Goal: Task Accomplishment & Management: Manage account settings

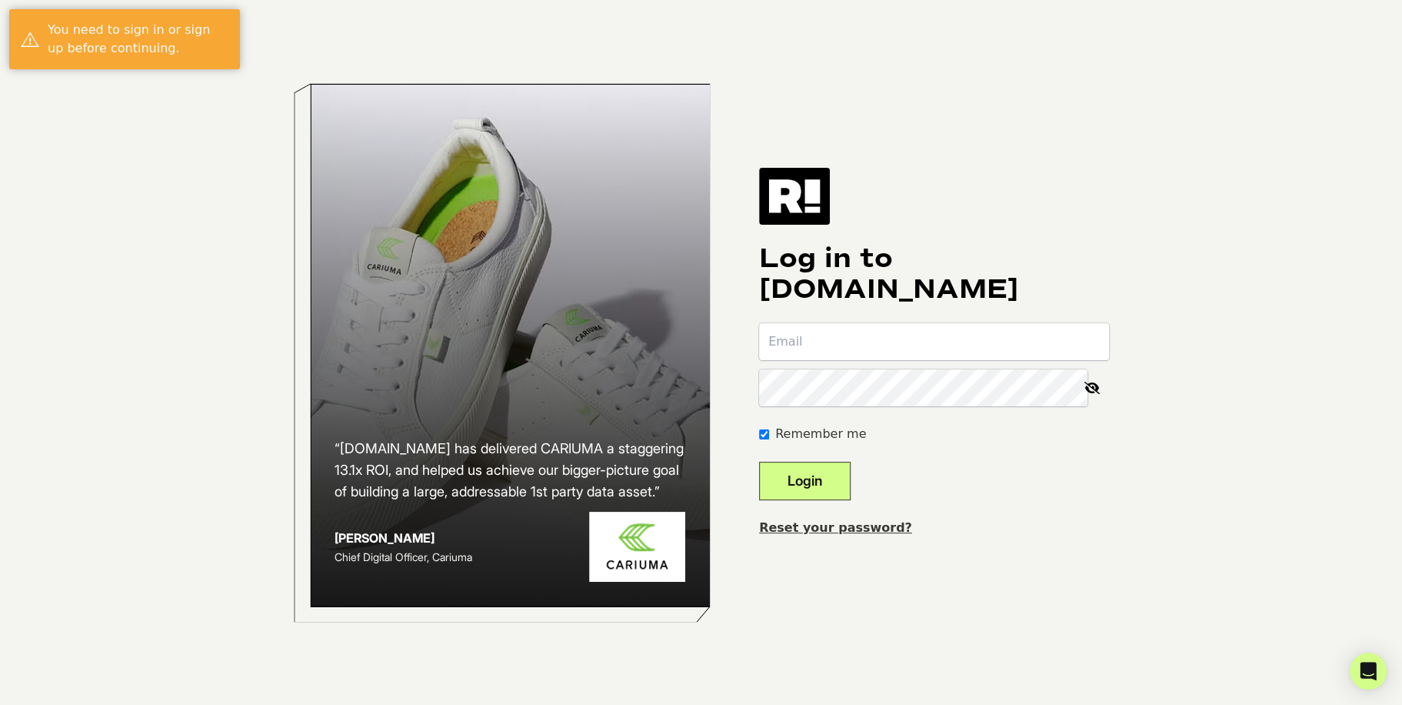
type input "pb@patrickbutcher.com"
click at [844, 487] on button "Login" at bounding box center [805, 481] width 92 height 38
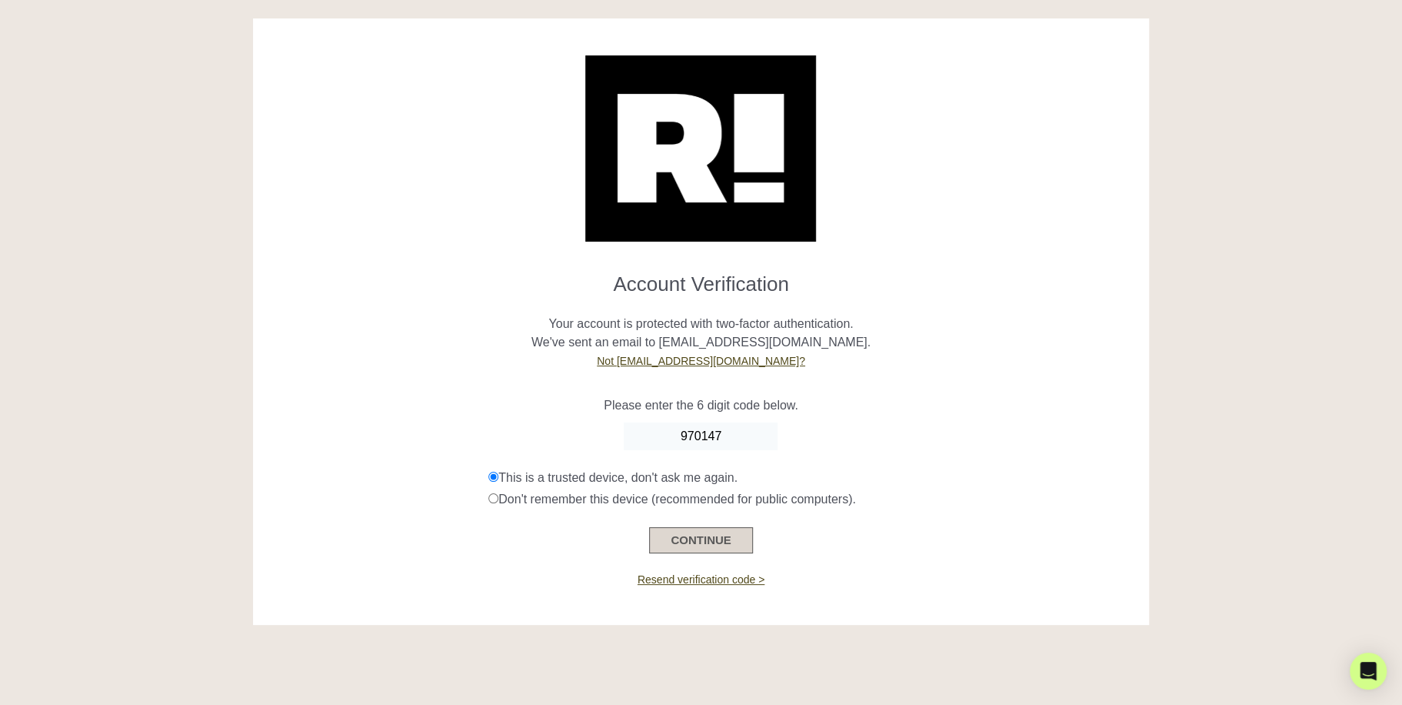
type input "970147"
click at [717, 544] on button "CONTINUE" at bounding box center [700, 540] width 103 height 26
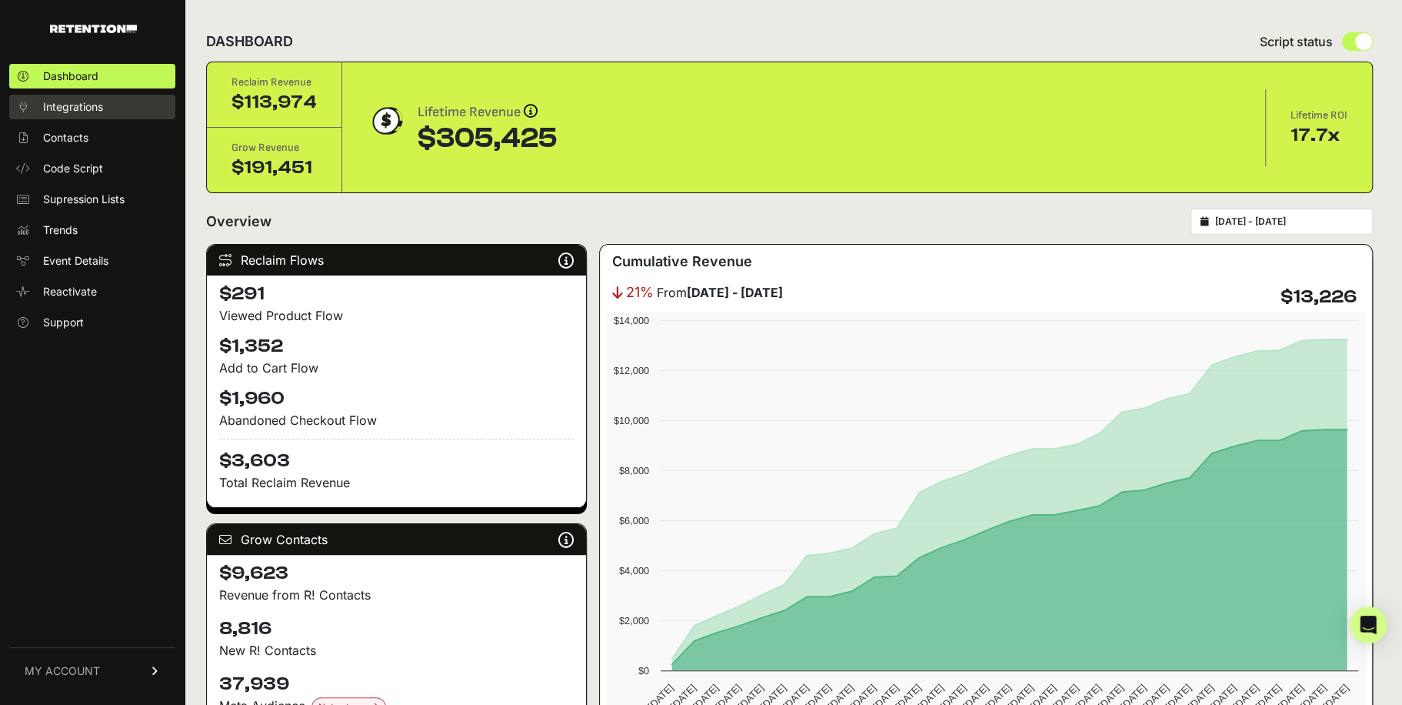
click at [115, 101] on link "Integrations" at bounding box center [92, 107] width 166 height 25
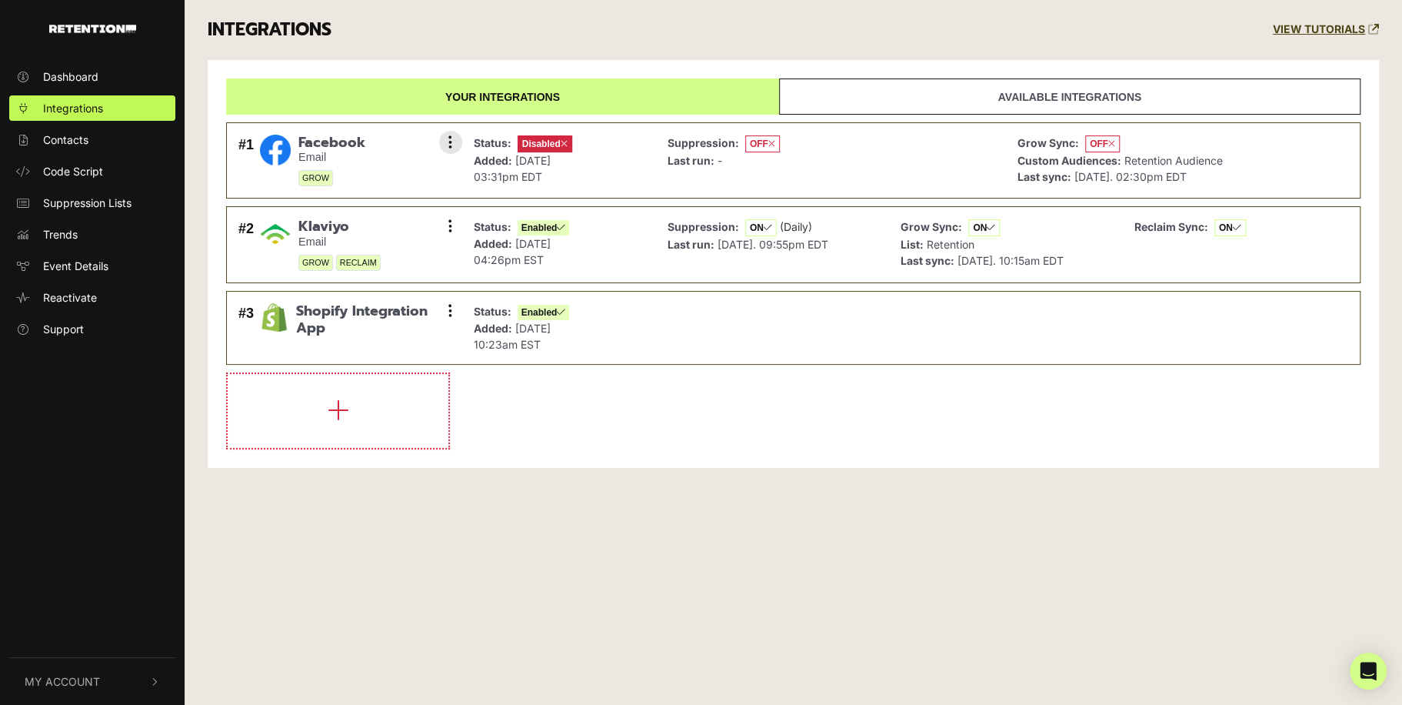
click at [547, 145] on span "Disabled" at bounding box center [545, 143] width 55 height 17
click at [445, 144] on button at bounding box center [450, 142] width 23 height 23
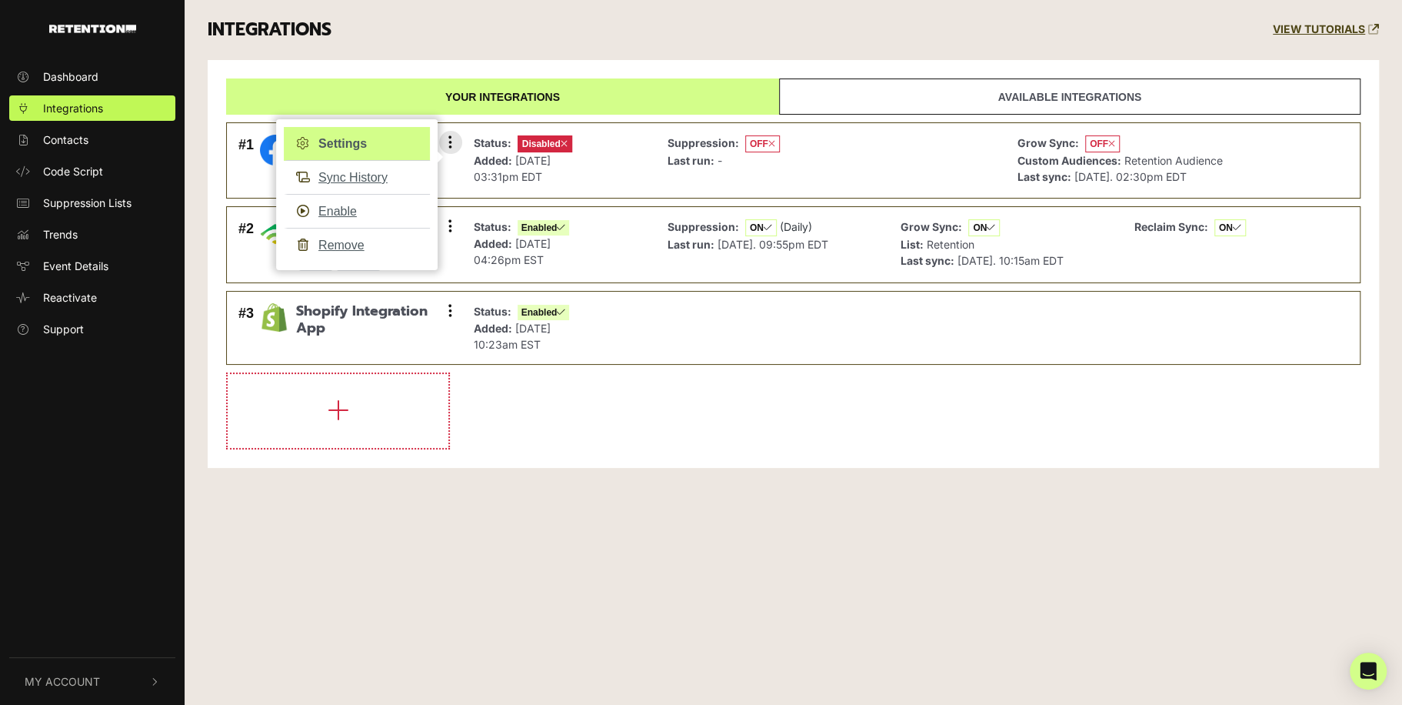
click at [371, 145] on link "Settings" at bounding box center [357, 144] width 146 height 34
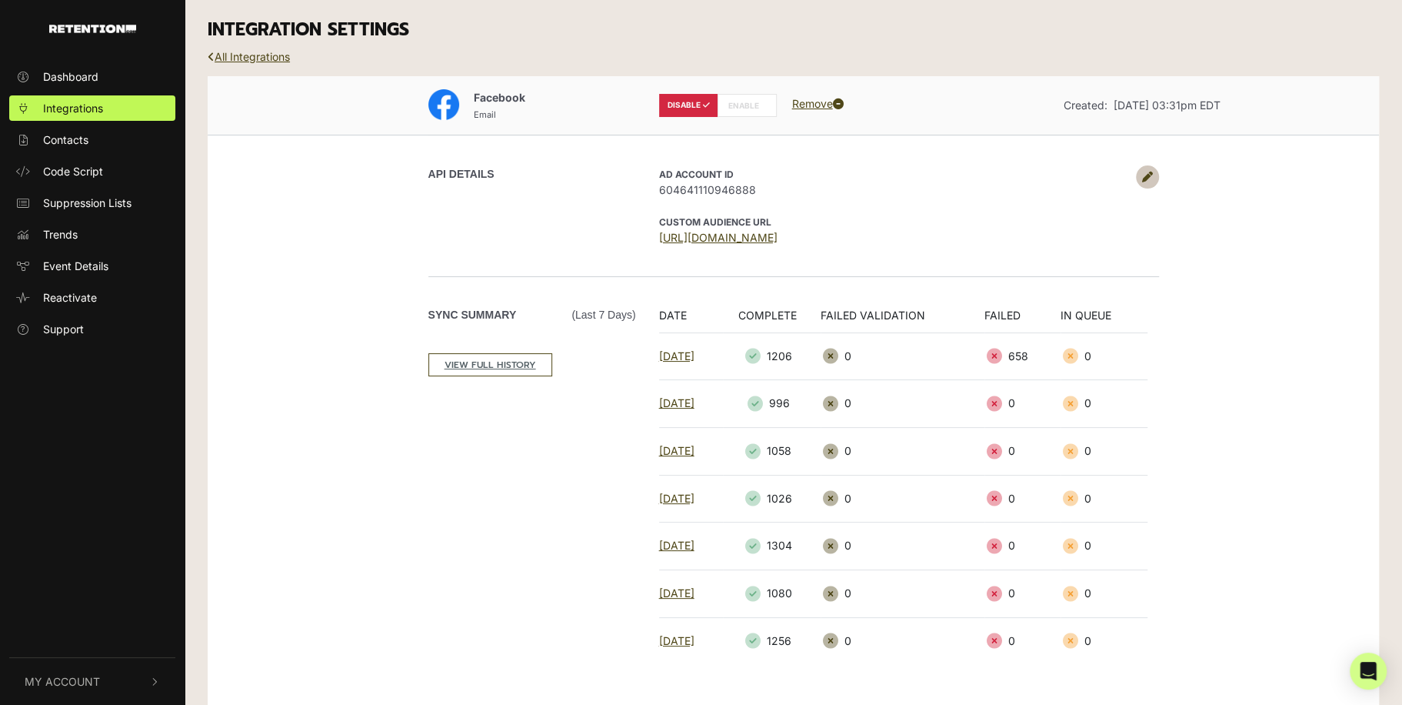
click at [746, 109] on label "ENABLE" at bounding box center [747, 105] width 59 height 23
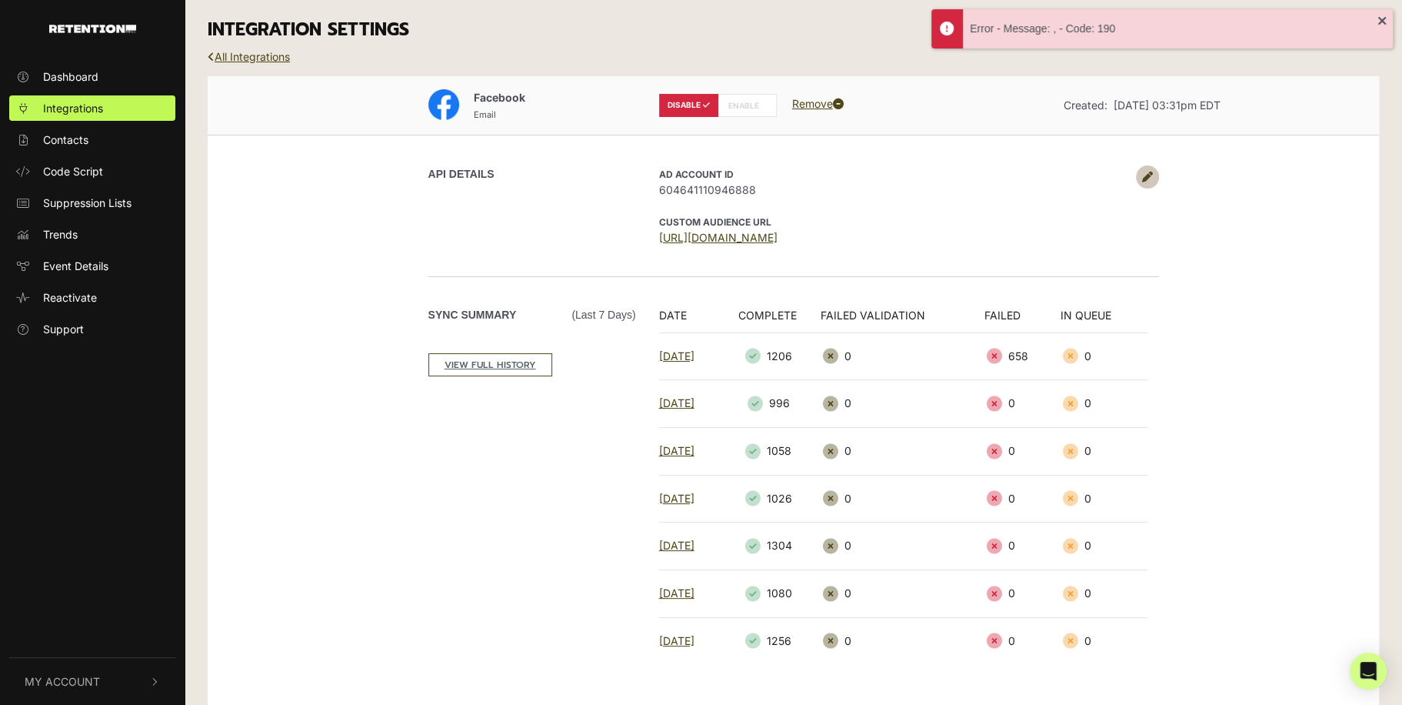
click at [1146, 175] on icon at bounding box center [1147, 177] width 11 height 11
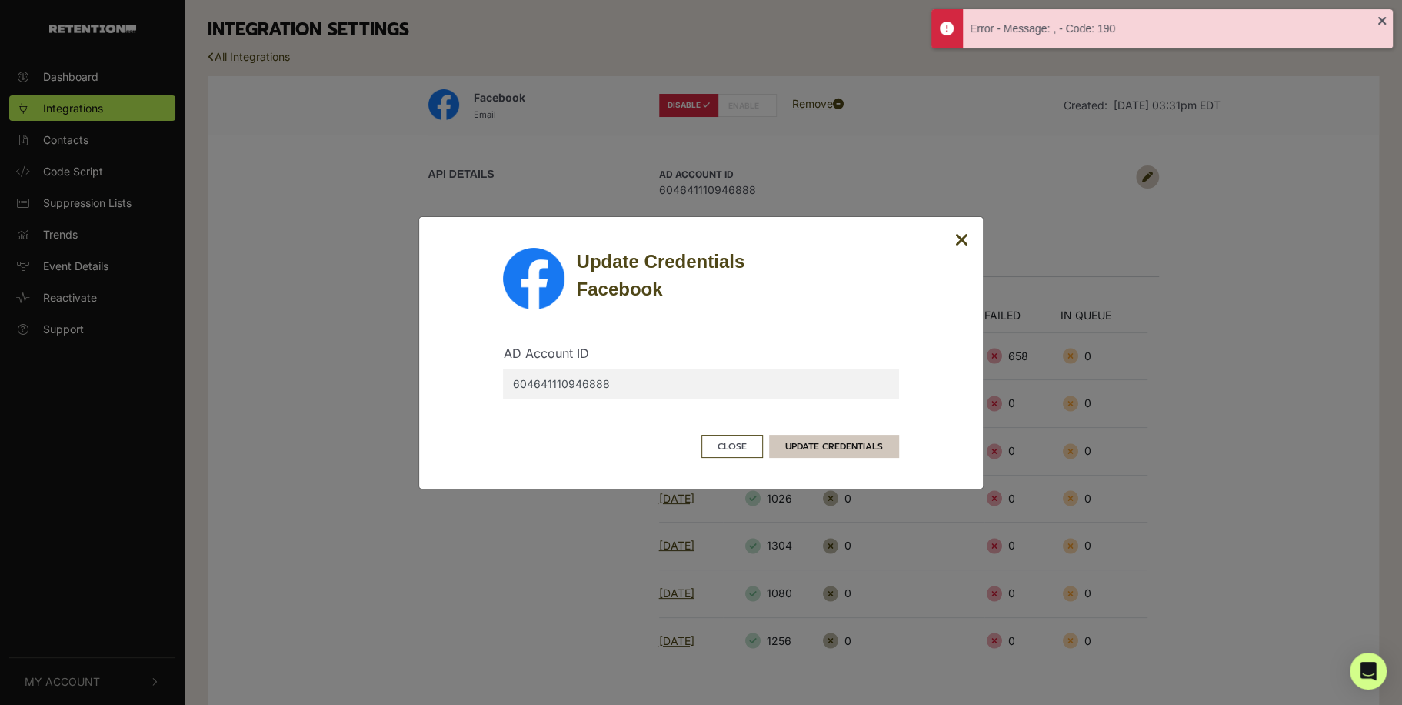
click at [854, 453] on button "UPDATE CREDENTIALS" at bounding box center [834, 446] width 130 height 23
click at [864, 453] on button "UPDATE CREDENTIALS" at bounding box center [834, 446] width 130 height 23
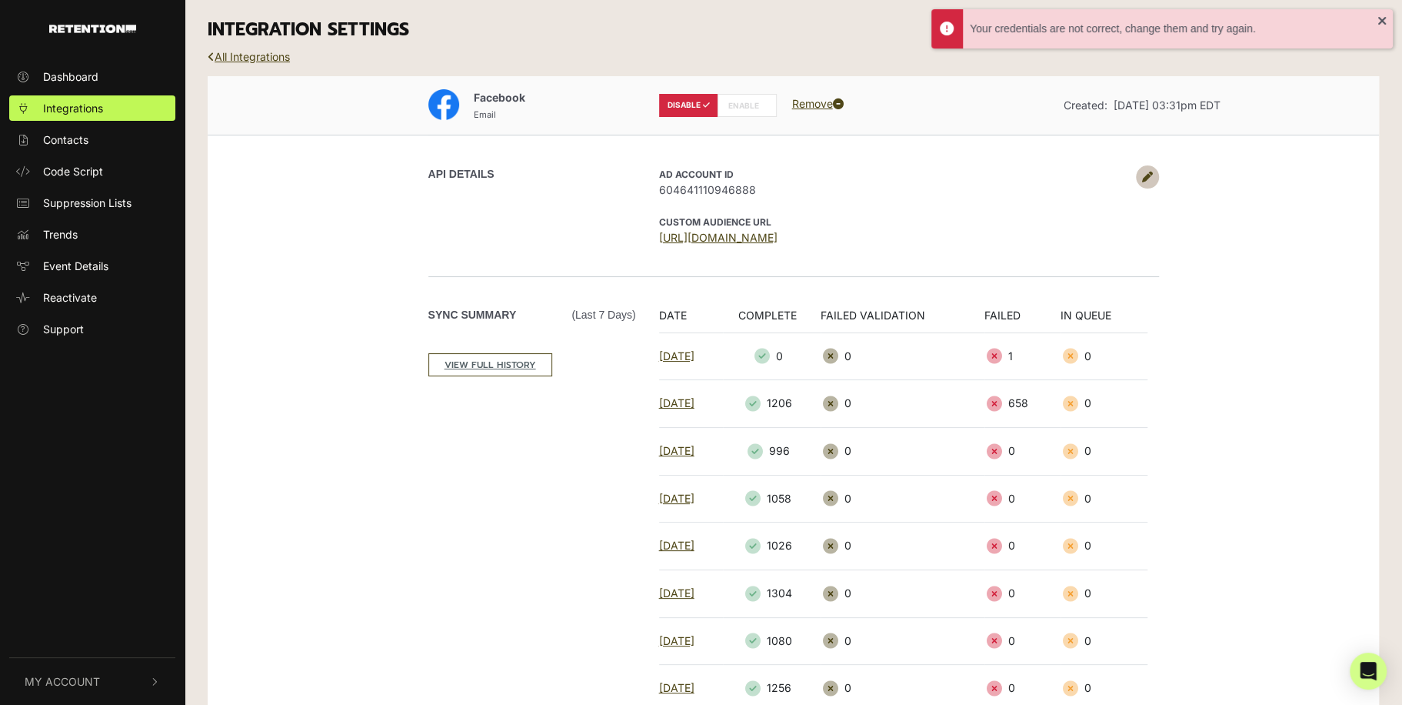
click at [733, 108] on label "ENABLE" at bounding box center [747, 105] width 59 height 23
radio input "false"
radio input "true"
